Goal: Task Accomplishment & Management: Complete application form

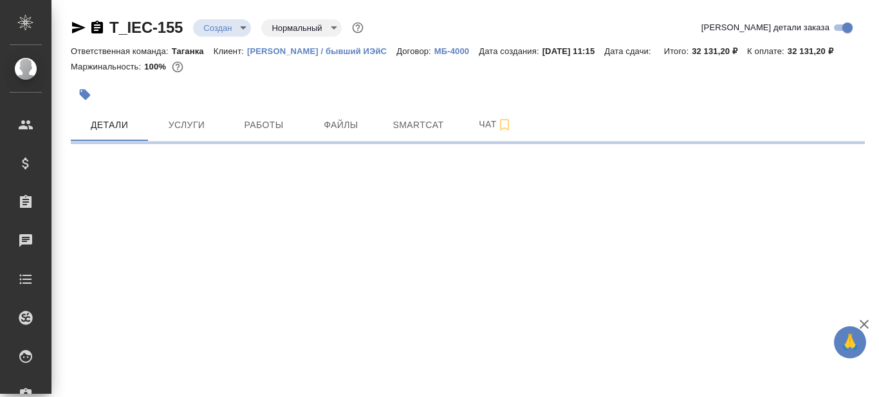
select select "RU"
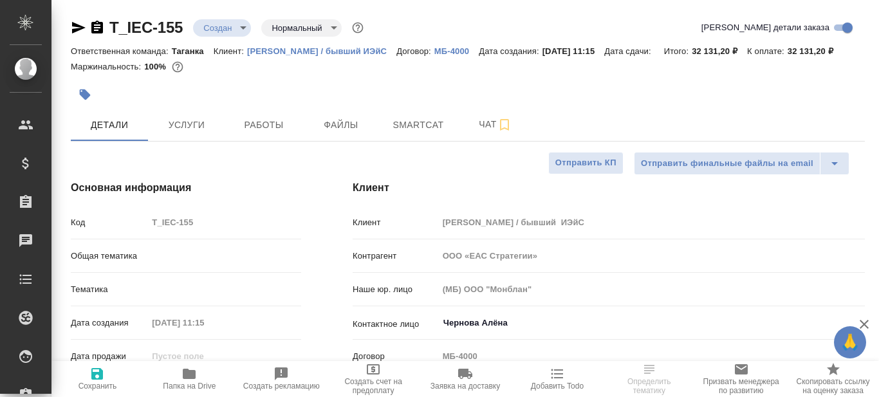
type textarea "x"
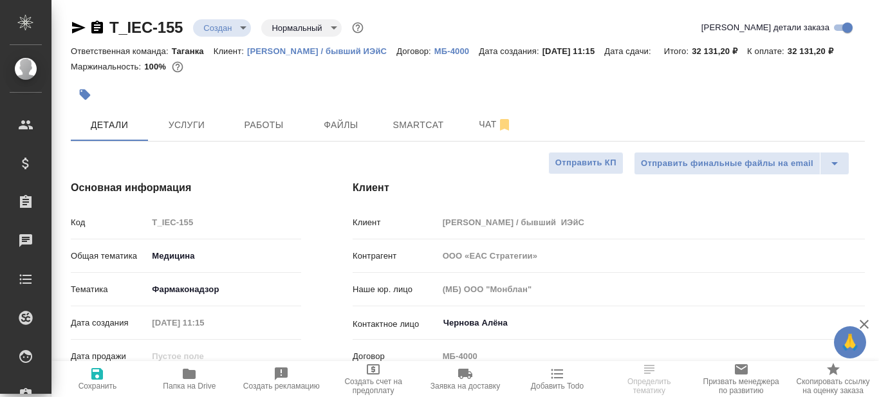
type textarea "x"
click at [193, 381] on icon "button" at bounding box center [189, 373] width 15 height 15
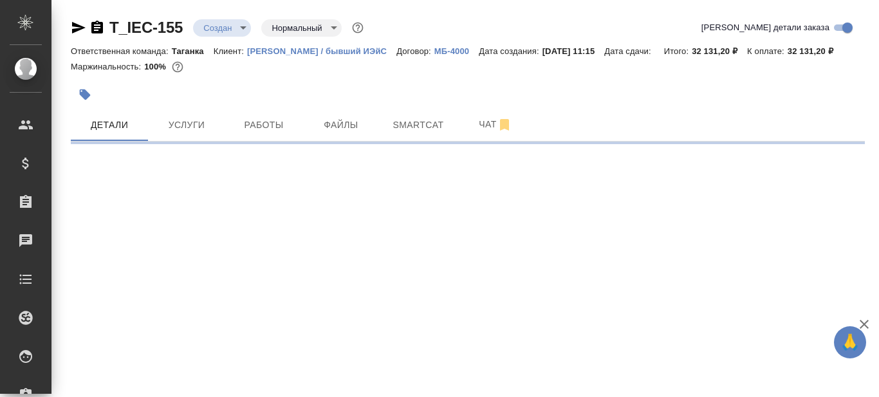
select select "RU"
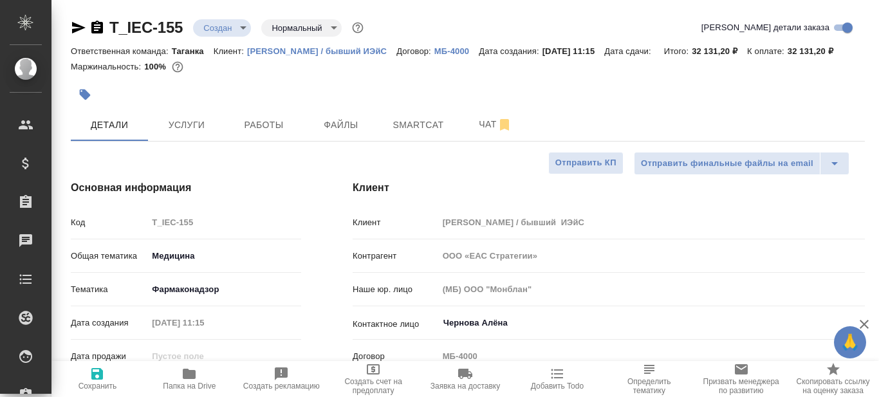
type textarea "x"
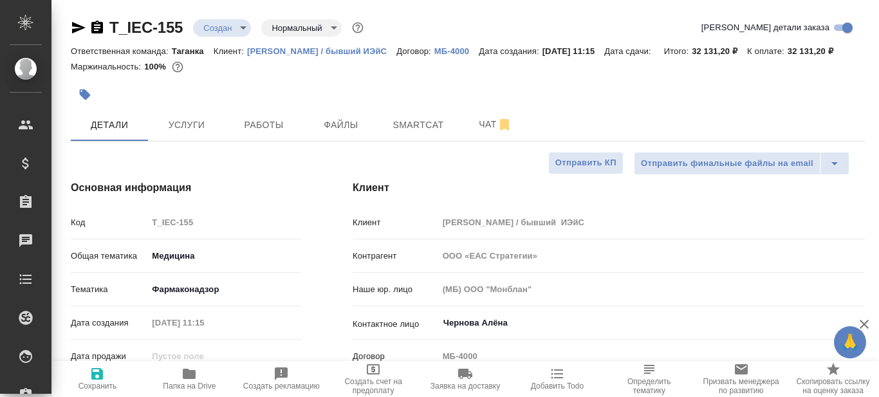
type textarea "x"
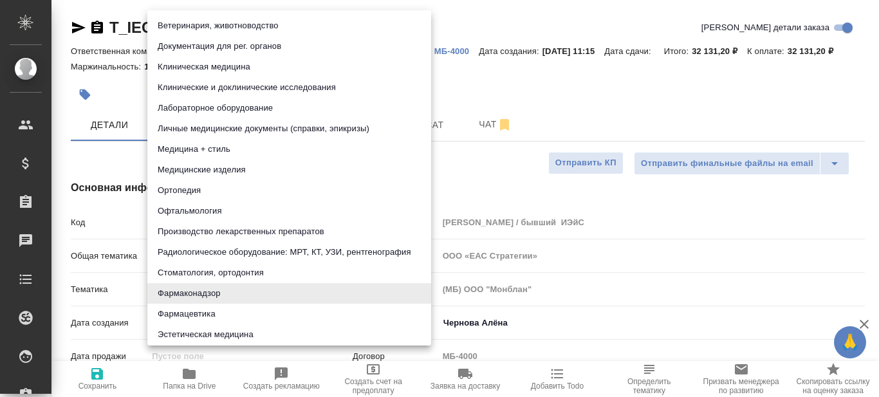
click at [198, 286] on body "🙏 .cls-1 fill:#fff; AWATERA Prazdnichnykh [PERSON_NAME] Спецификации Заказы 0 Ч…" at bounding box center [439, 198] width 879 height 397
click at [241, 147] on li "Медицина + стиль" at bounding box center [289, 149] width 284 height 21
type input "614982e3093d9b491e1077bc"
type textarea "x"
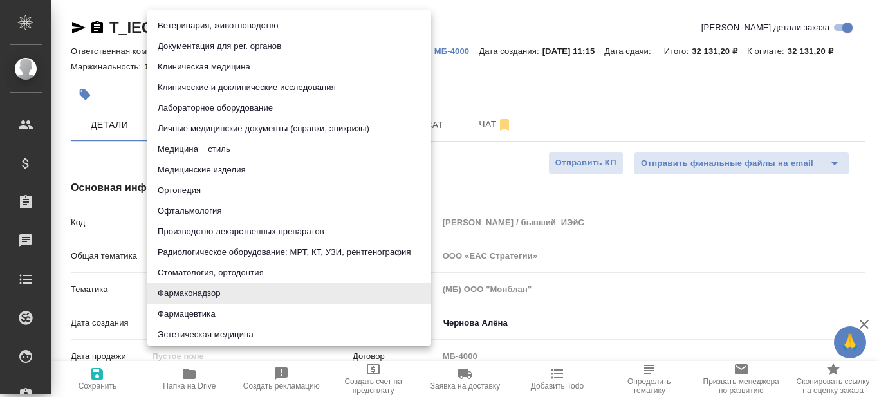
type textarea "x"
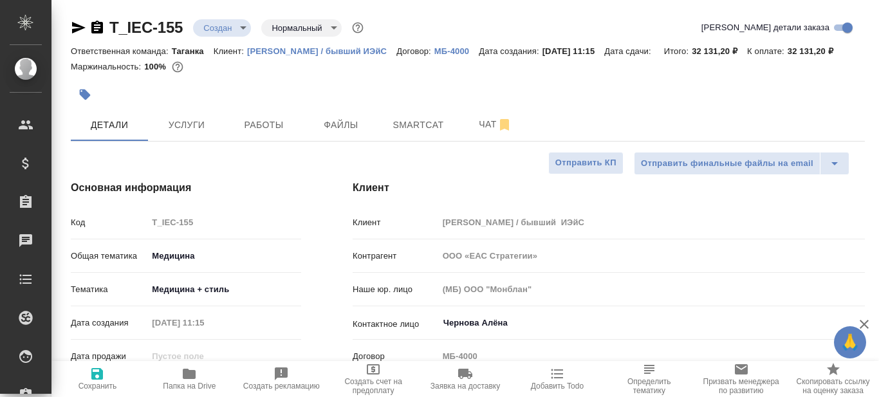
type textarea "x"
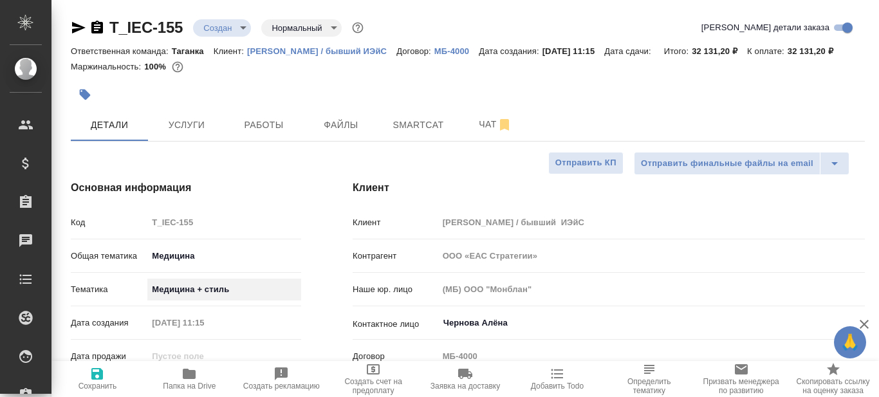
type textarea "x"
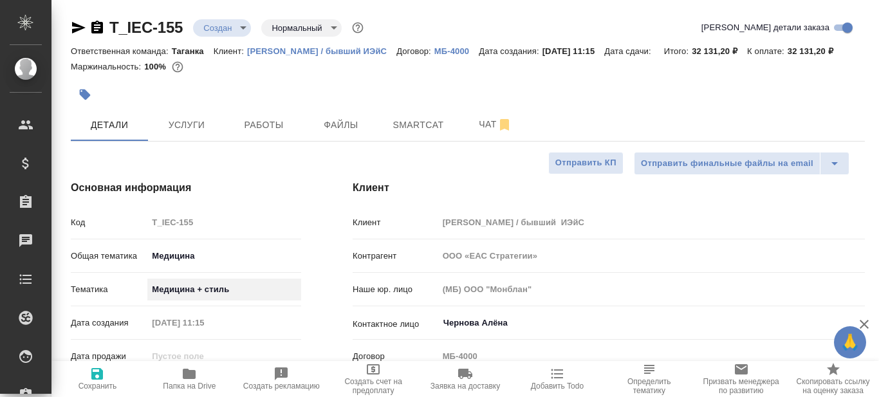
type textarea "x"
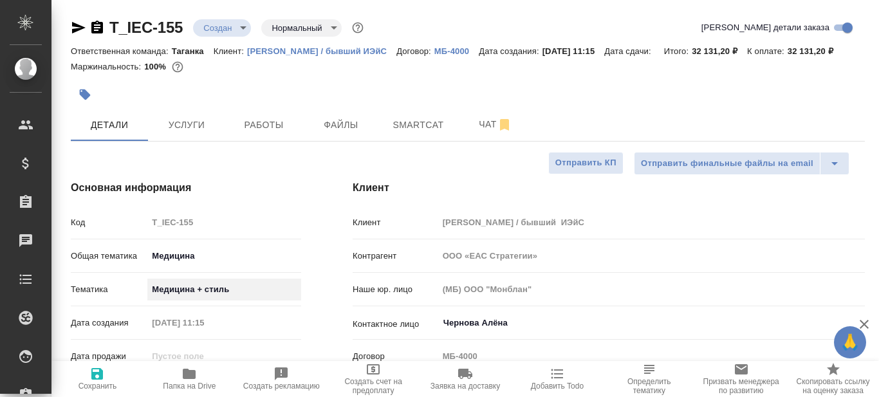
type textarea "x"
click at [332, 52] on p "[PERSON_NAME] / бывший ИЭйС" at bounding box center [321, 51] width 149 height 10
type textarea "x"
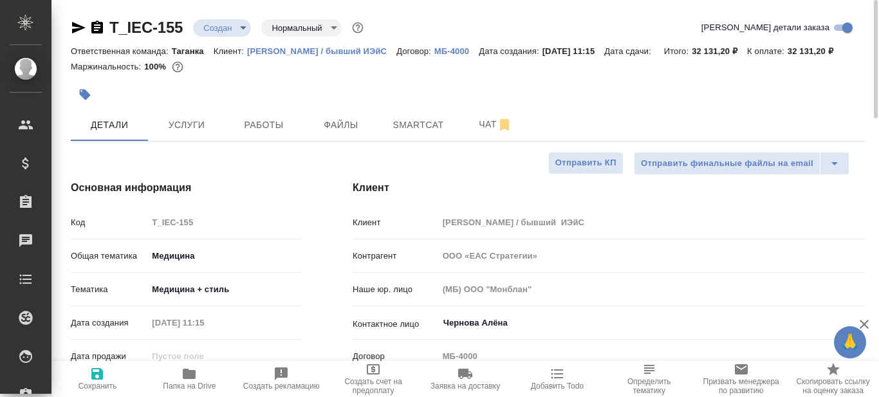
type textarea "x"
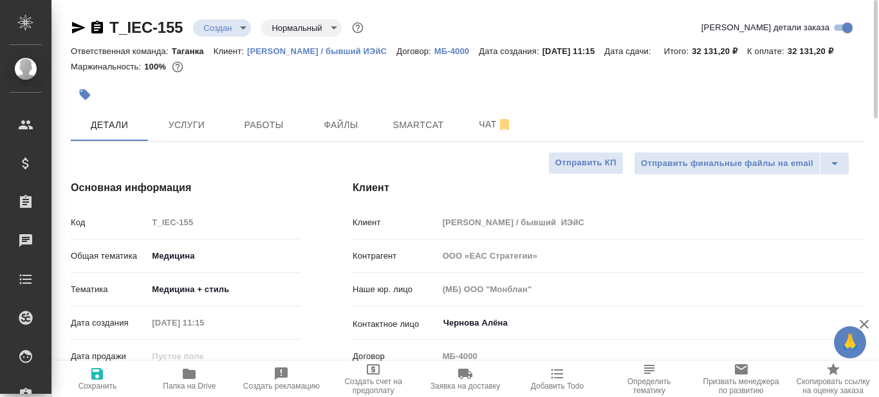
type textarea "x"
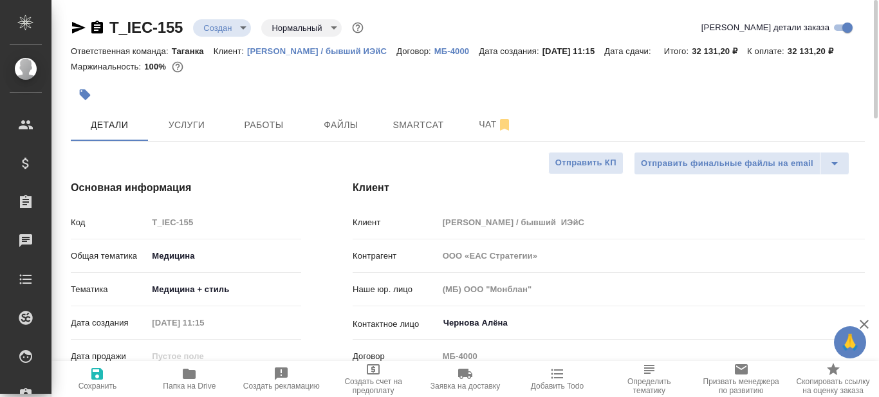
type textarea "x"
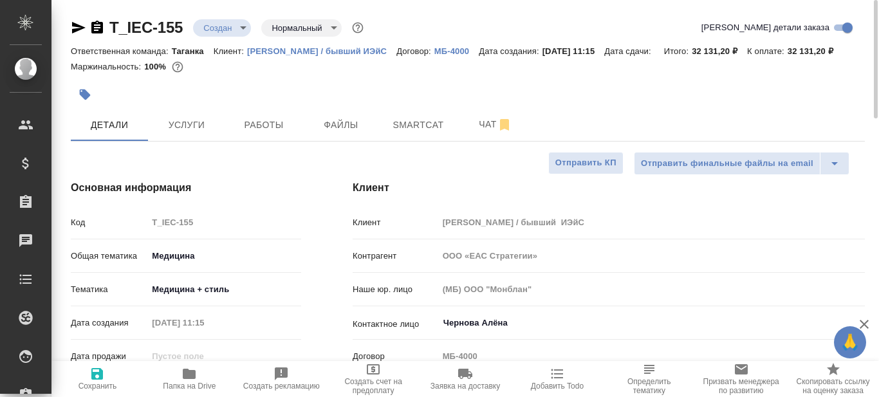
type textarea "x"
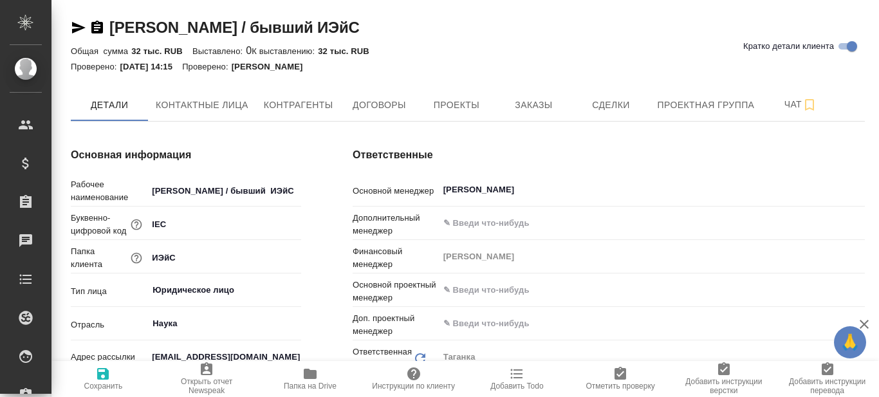
type input "(МБ) ООО "Монблан""
type textarea "x"
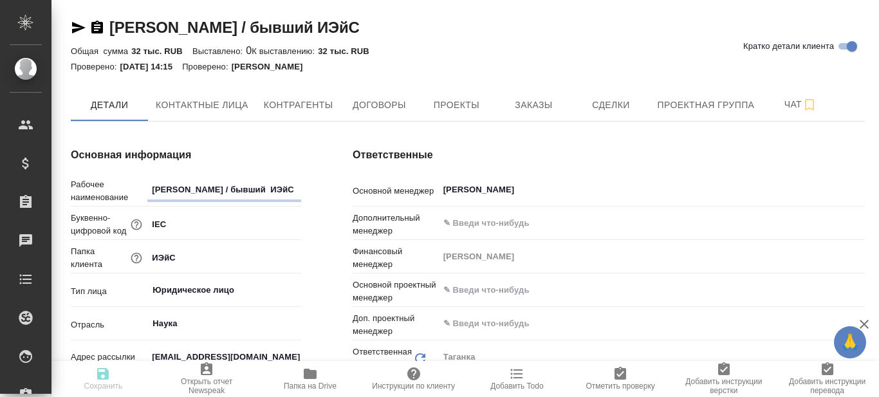
type textarea "x"
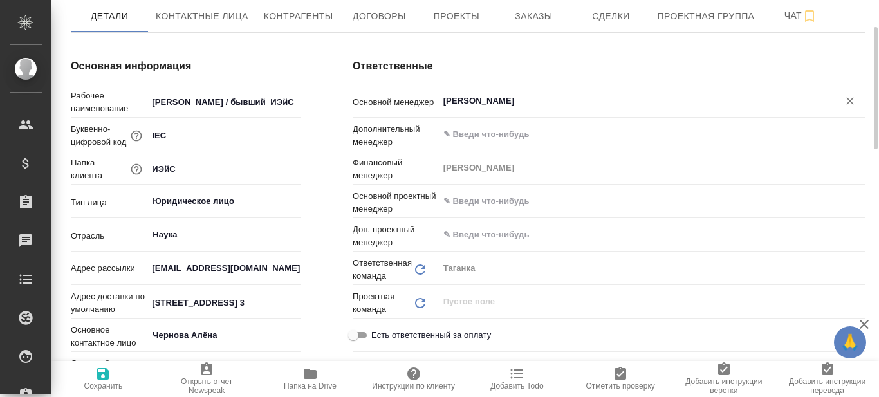
scroll to position [89, 0]
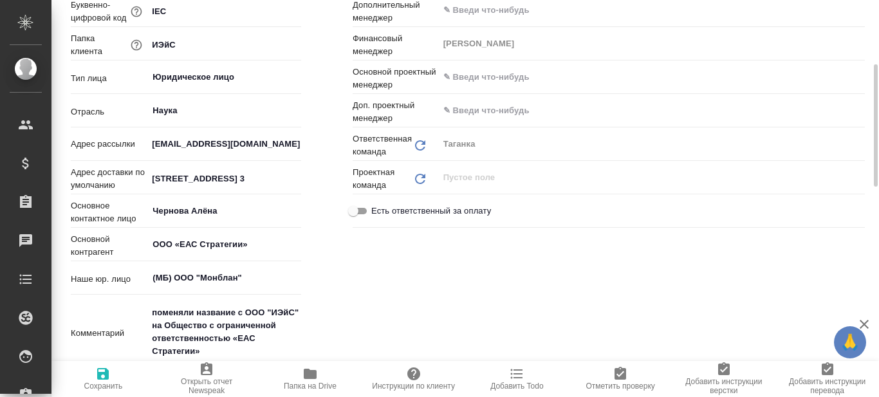
type textarea "x"
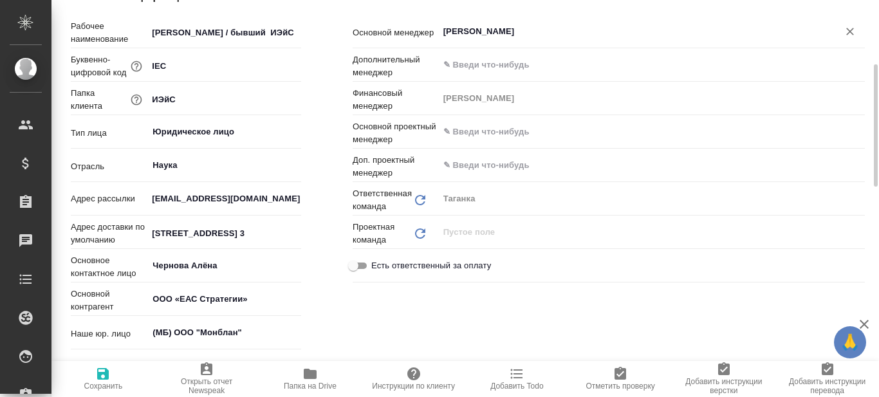
scroll to position [171, 0]
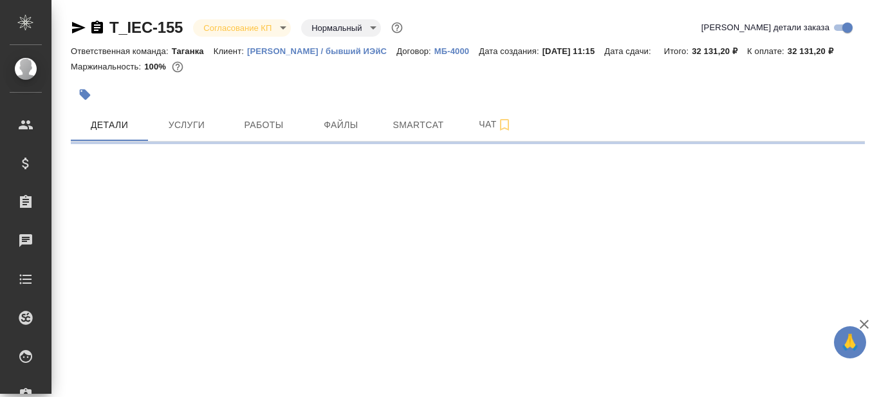
select select "RU"
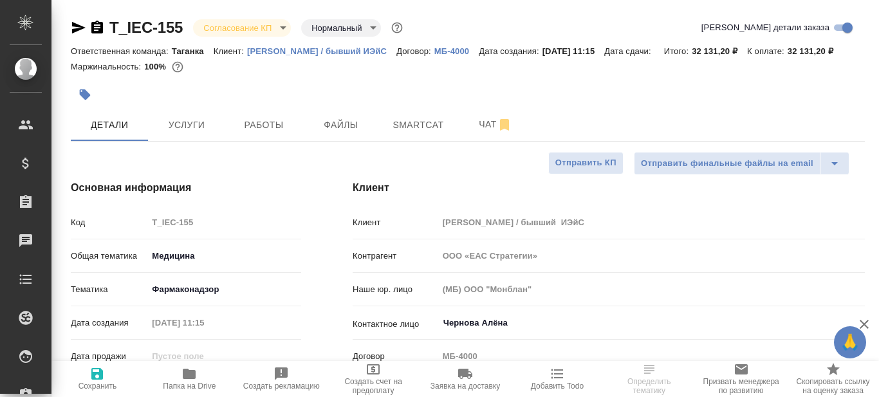
type textarea "x"
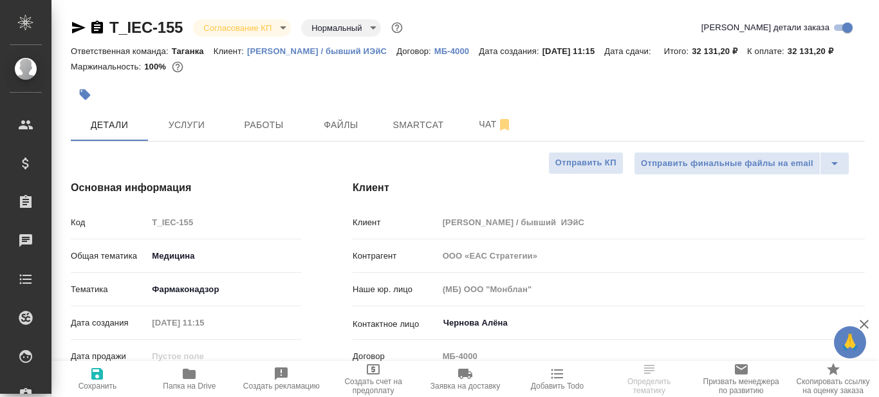
type textarea "x"
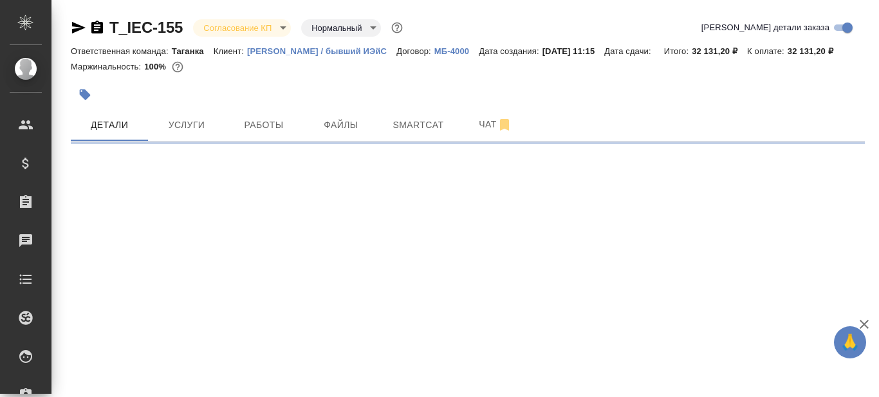
select select "RU"
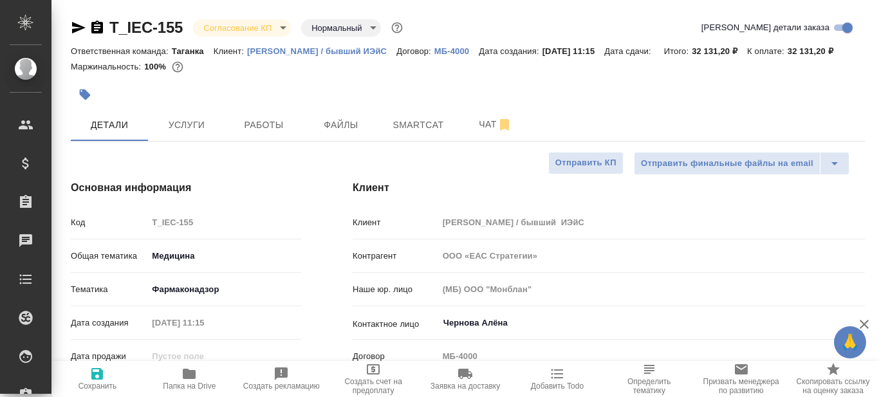
type textarea "x"
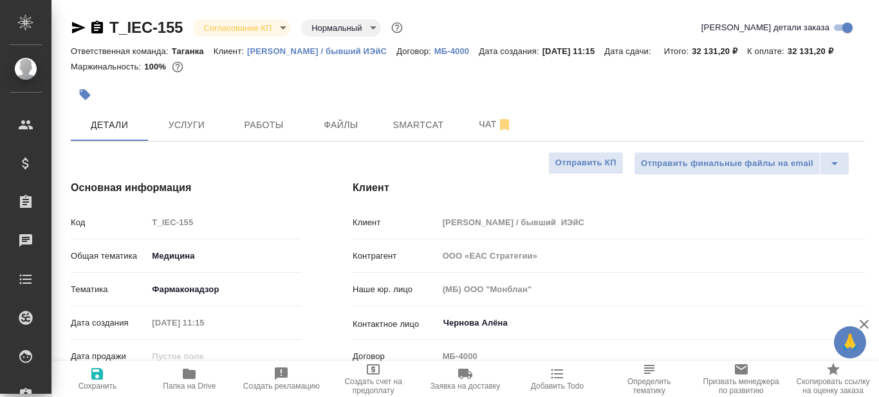
type textarea "x"
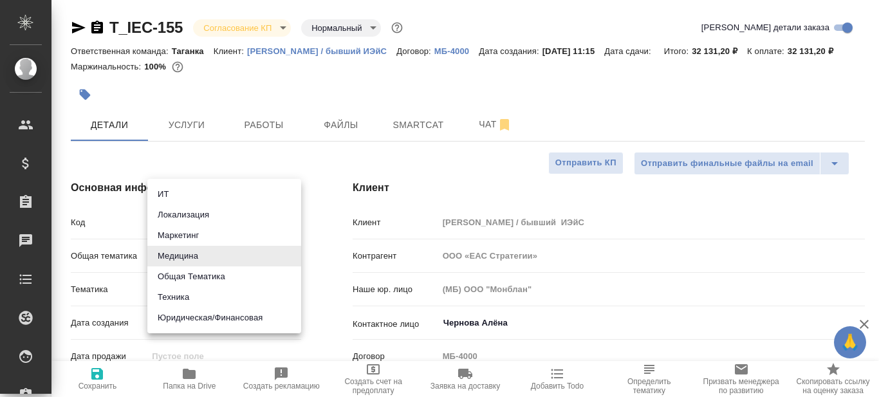
click at [177, 254] on body "🙏 .cls-1 fill:#fff; AWATERA Prazdnichnykh [PERSON_NAME] Спецификации Заказы 0 Ч…" at bounding box center [439, 198] width 879 height 397
click at [182, 296] on li "Техника" at bounding box center [224, 297] width 154 height 21
type input "tech"
type textarea "x"
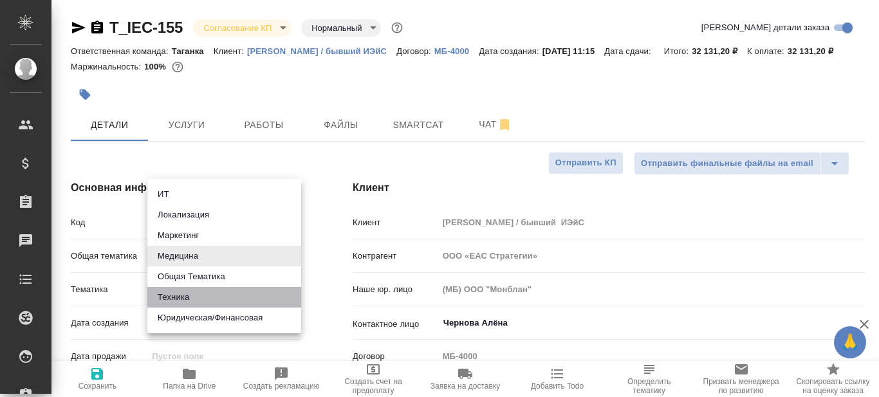
type textarea "x"
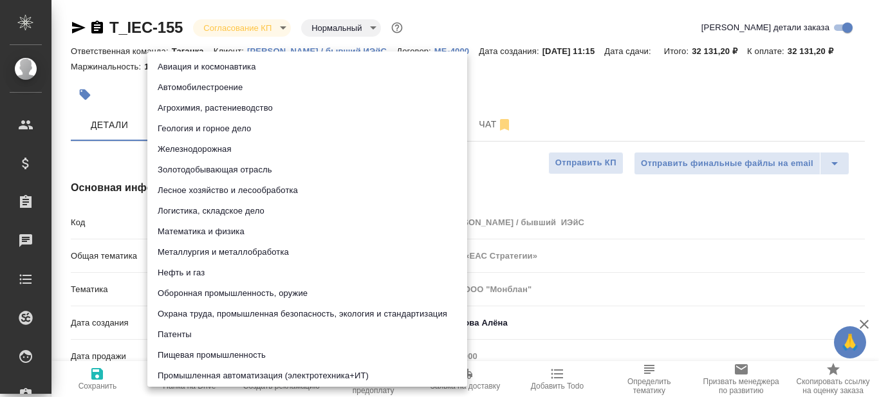
click at [202, 288] on body "🙏 .cls-1 fill:#fff; AWATERA Prazdnichnykh Olga Клиенты Спецификации Заказы 0 Ча…" at bounding box center [439, 198] width 879 height 397
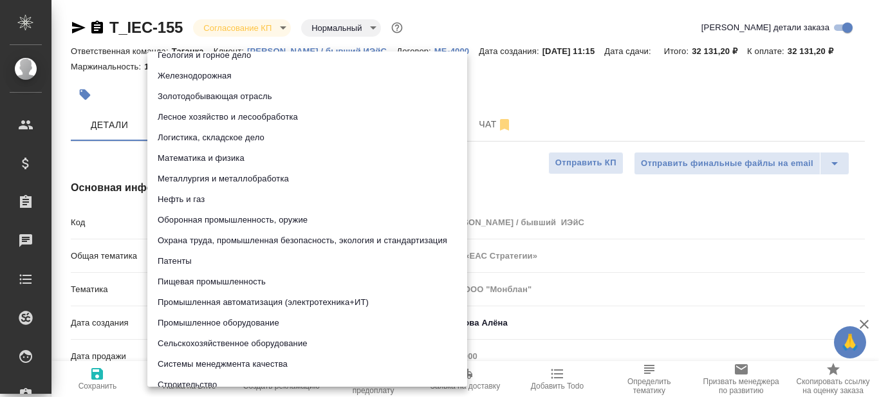
scroll to position [73, 0]
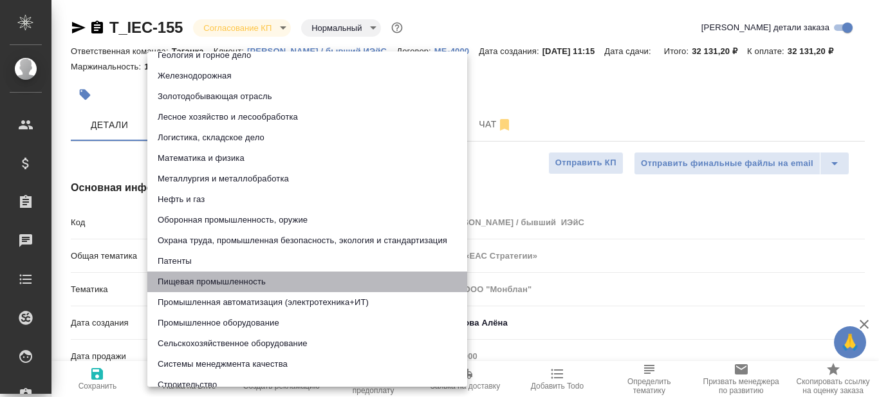
click at [225, 280] on li "Пищевая промышленность" at bounding box center [307, 282] width 320 height 21
type input "5a8b8b956a9677013d343d8f"
type textarea "x"
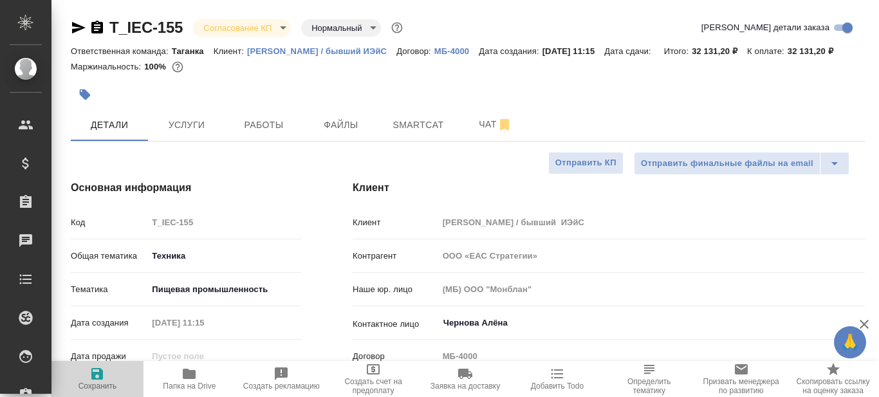
click at [94, 376] on icon "button" at bounding box center [97, 374] width 12 height 12
type textarea "x"
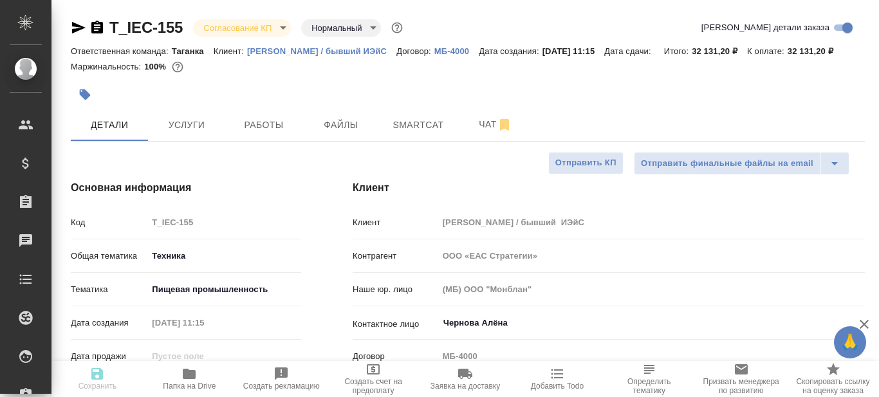
type textarea "x"
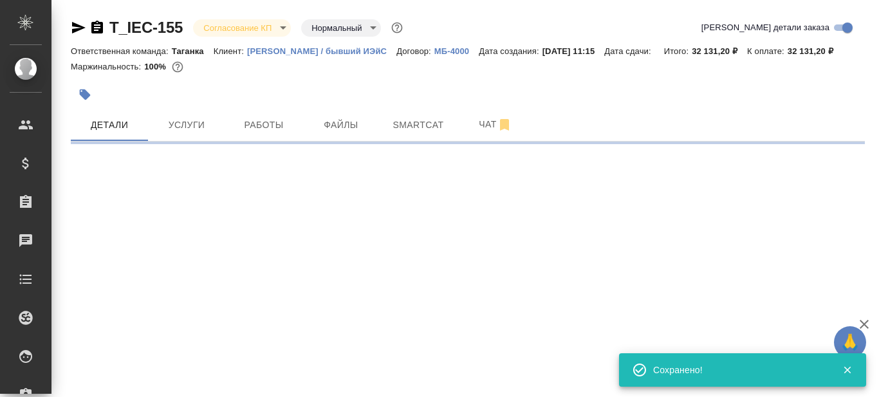
select select "RU"
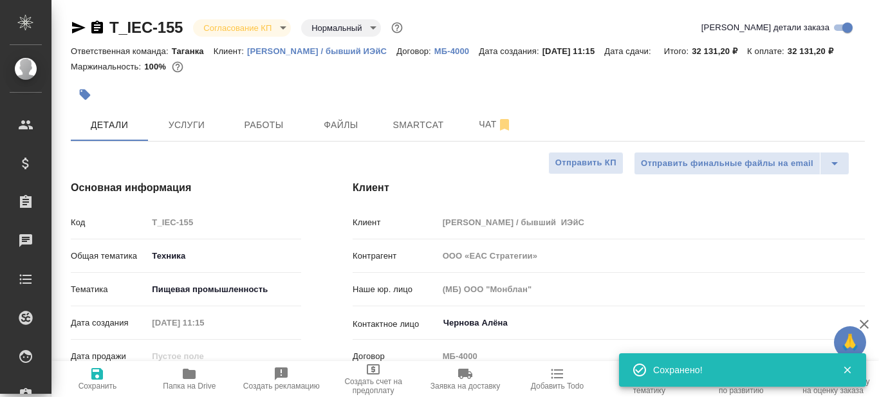
type textarea "x"
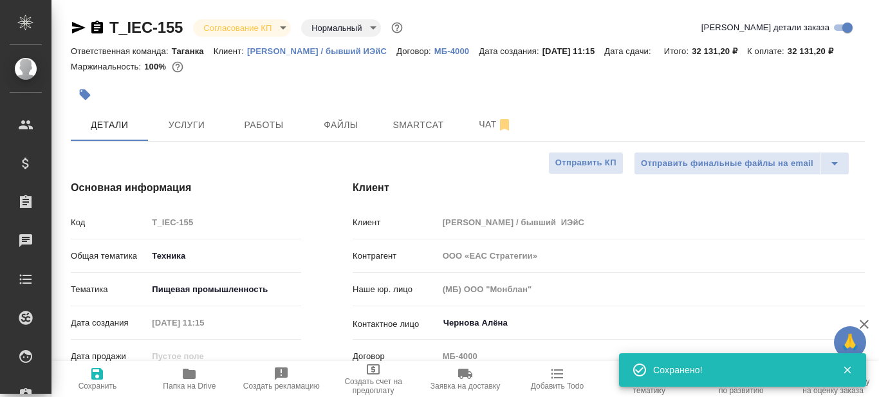
type textarea "x"
